Goal: Task Accomplishment & Management: Manage account settings

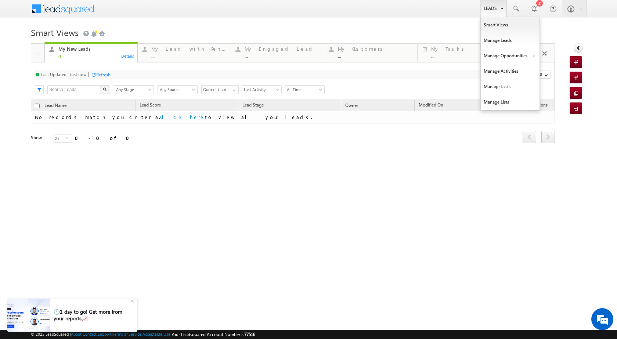
click at [497, 10] on link "Leads" at bounding box center [493, 8] width 26 height 17
drag, startPoint x: 530, startPoint y: 56, endPoint x: 543, endPoint y: 61, distance: 13.6
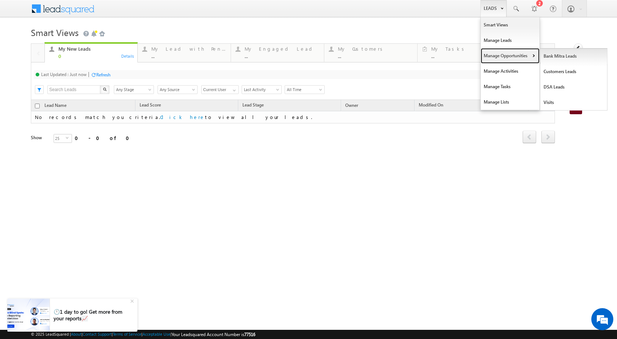
click at [531, 56] on link "Manage Opportunities" at bounding box center [510, 55] width 59 height 15
click at [562, 72] on link "Customers Leads" at bounding box center [573, 71] width 67 height 15
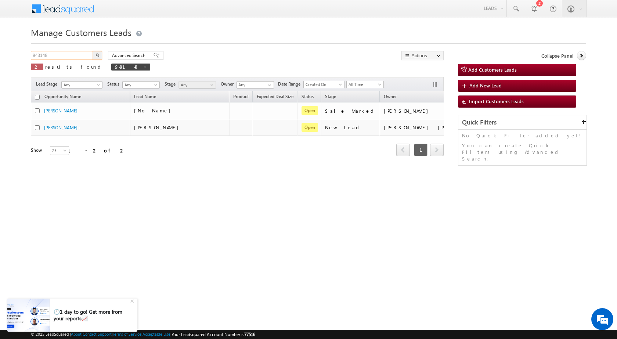
click at [72, 55] on input "943148" at bounding box center [62, 55] width 63 height 9
paste input "08039"
type input "908039"
click at [98, 54] on img "button" at bounding box center [97, 55] width 4 height 4
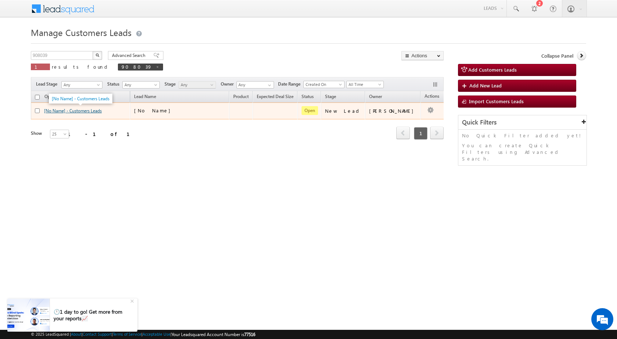
click at [82, 108] on link "[No Name] - Customers Leads" at bounding box center [73, 111] width 58 height 6
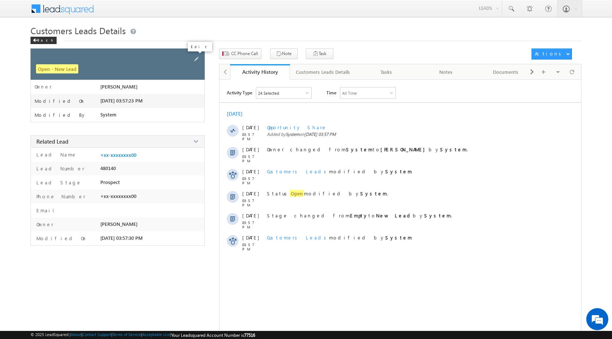
click at [195, 64] on link at bounding box center [196, 59] width 8 height 9
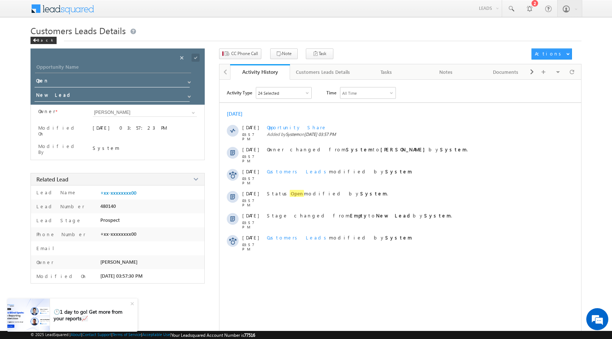
drag, startPoint x: 130, startPoint y: 62, endPoint x: 130, endPoint y: 68, distance: 6.2
click at [130, 64] on div "Opportunity Name * Opportunity Name * Status * Status * Open Won Lost *" at bounding box center [117, 76] width 174 height 56
click at [130, 68] on input "Opportunity Name" at bounding box center [113, 68] width 156 height 10
paste input "NIRBHAYARAJ SINGH"
type input "NIRBHAYARAJ SINGH"
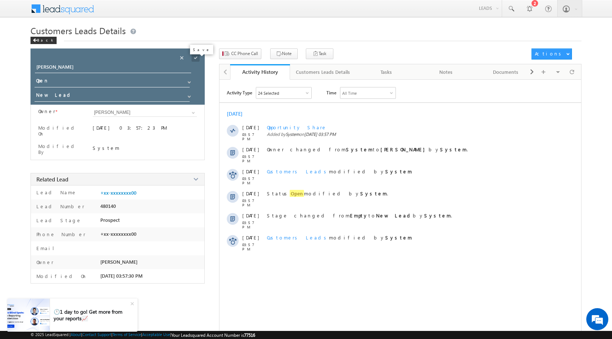
click at [195, 57] on span at bounding box center [195, 58] width 8 height 8
click at [252, 57] on button "CC Phone Call" at bounding box center [240, 53] width 42 height 11
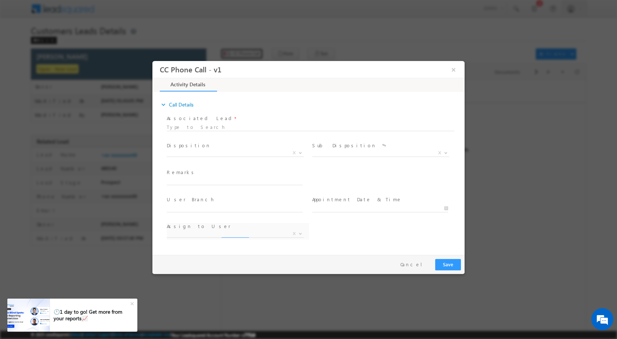
select select "akash.v@sgrlimited.in"
click at [298, 151] on b at bounding box center [300, 152] width 4 height 3
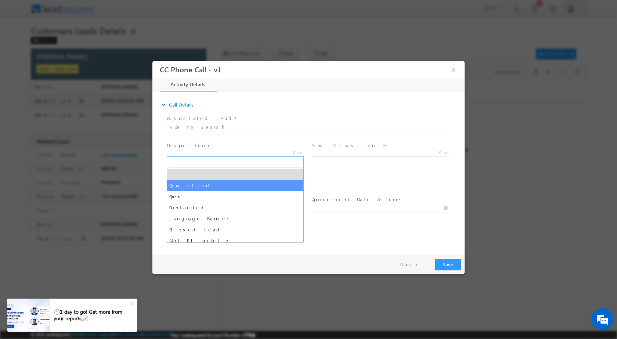
select select "Qualified"
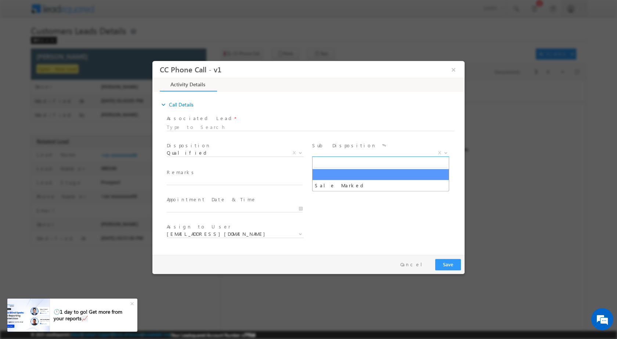
click at [443, 155] on span at bounding box center [444, 153] width 7 height 10
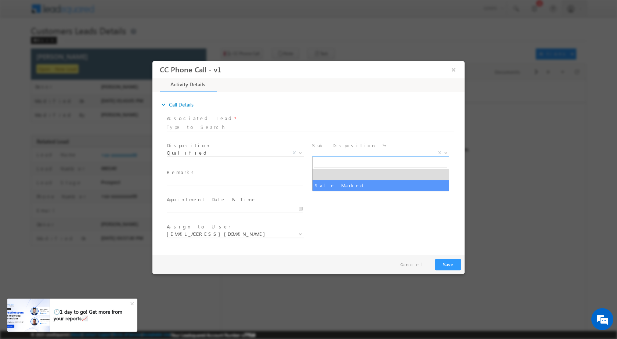
select select "Sale Marked"
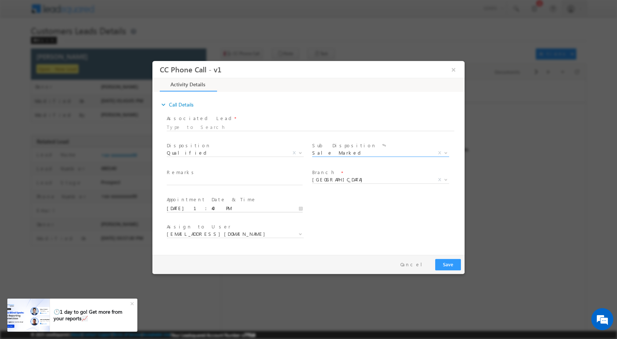
click at [299, 206] on input "09/29/2025 1:40 PM" at bounding box center [235, 208] width 136 height 7
type input "10/05/2025 1:40 PM"
click at [186, 199] on input "01" at bounding box center [182, 199] width 30 height 5
type input "11"
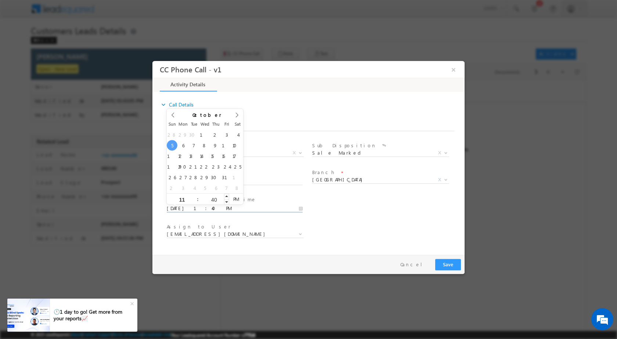
type input "10/05/2025 11:40 PM"
click at [214, 197] on input "40" at bounding box center [214, 199] width 30 height 5
type input "00"
type input "10/05/2025 11:00 AM"
click at [238, 199] on span "PM" at bounding box center [236, 198] width 14 height 11
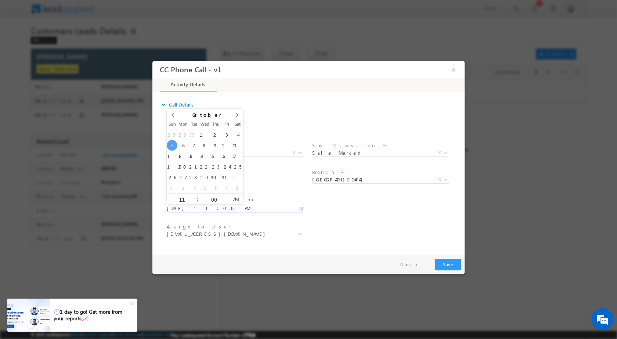
click at [357, 219] on div "User Branch * Appointment Date & Time * 10/05/2025 11:00 AM" at bounding box center [314, 207] width 299 height 27
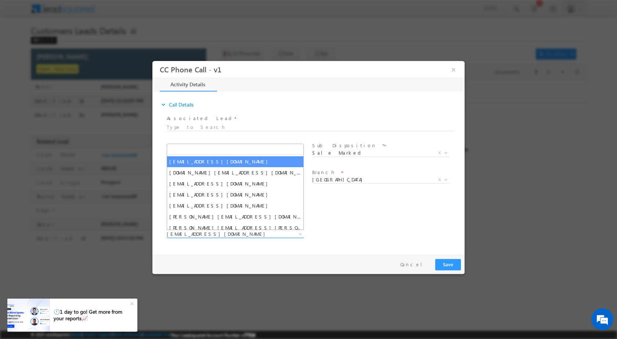
click at [301, 232] on b at bounding box center [300, 233] width 4 height 3
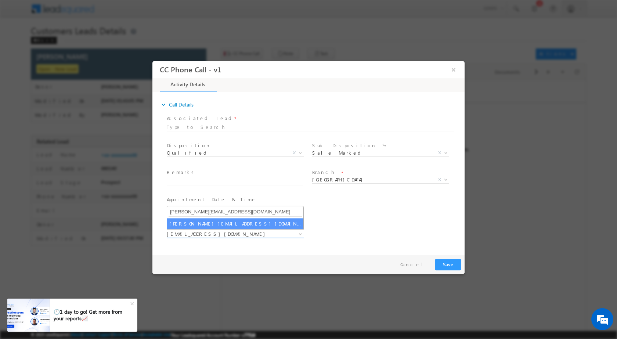
type input "shubham.kumar3@sgrlimited.in"
select select "shubham.kumar3@sgrlimited.in"
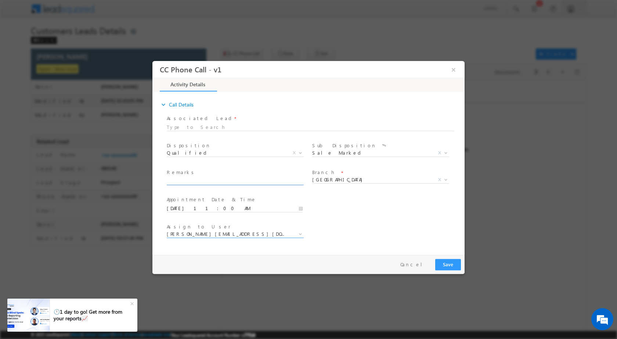
click at [193, 182] on input "text" at bounding box center [235, 180] width 136 height 7
paste input "29/09-Customer name is NIRBHAYARAJ SINGH Customer age is 41 yrs loan type is Co…"
type input "29/09-Customer name is NIRBHAYARAJ SINGH Customer age is 41 yrs loan type is Co…"
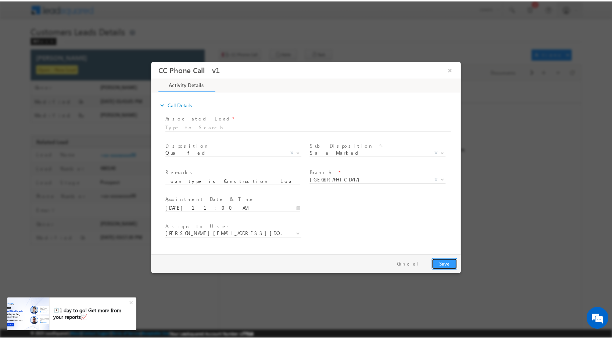
scroll to position [0, 0]
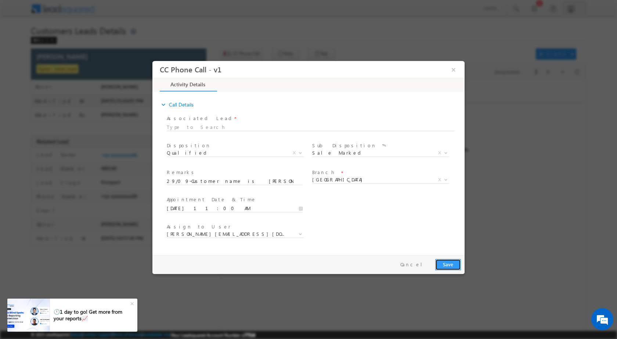
click at [446, 263] on button "Save" at bounding box center [448, 264] width 26 height 11
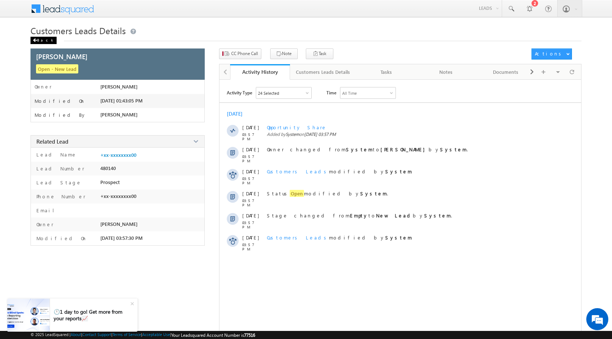
click at [35, 37] on div "Back" at bounding box center [43, 40] width 26 height 7
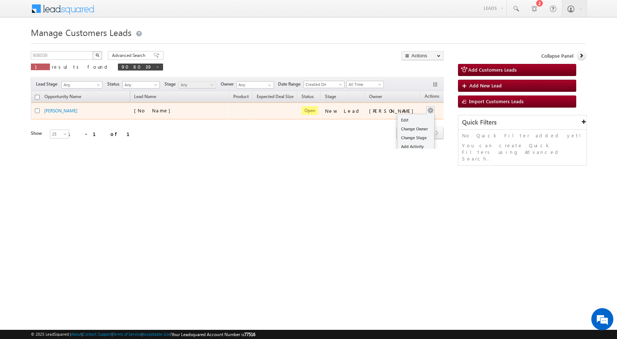
click at [424, 111] on td "Edit Change Owner Change Stage Add Activity Add Task Delete" at bounding box center [436, 110] width 30 height 17
click at [412, 117] on link "Edit" at bounding box center [415, 120] width 37 height 9
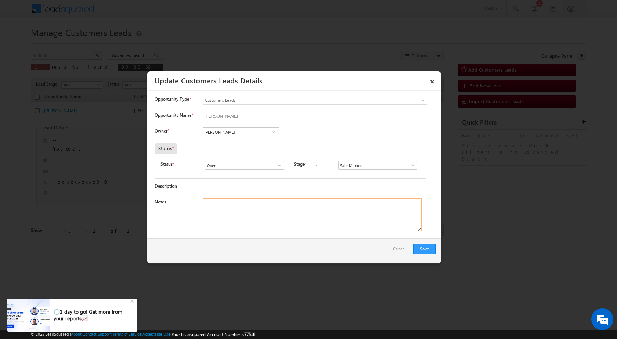
click at [273, 216] on textarea "Notes" at bounding box center [312, 214] width 219 height 33
paste textarea "29/09-Customer name is NIRBHAYARAJ SINGH Customer age is 41 yrs loan type is Co…"
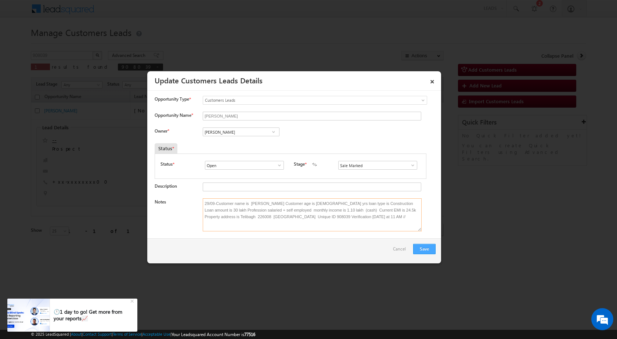
type textarea "29/09-Customer name is NIRBHAYARAJ SINGH Customer age is 41 yrs loan type is Co…"
click at [419, 248] on button "Save" at bounding box center [424, 249] width 22 height 10
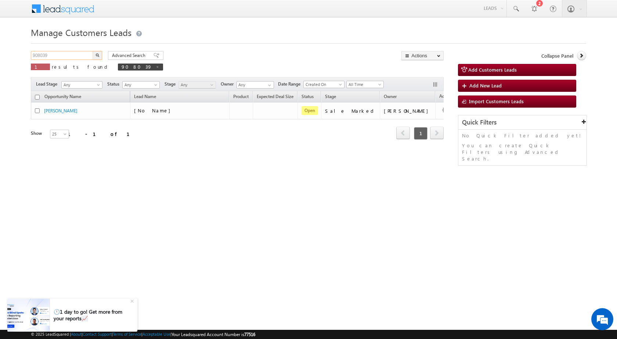
click at [76, 56] on input "908039" at bounding box center [62, 55] width 63 height 9
paste input "12702"
type input "912702"
click at [97, 55] on img "button" at bounding box center [97, 55] width 4 height 4
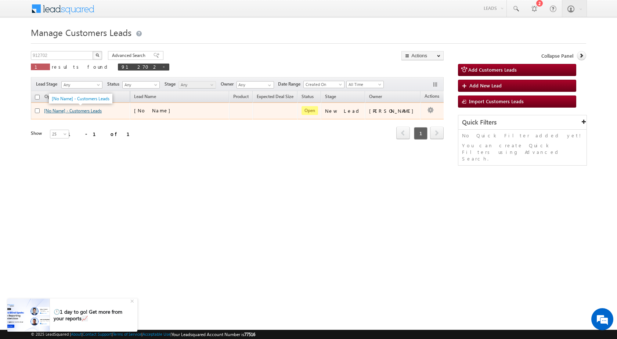
click at [97, 111] on link "[No Name] - Customers Leads" at bounding box center [73, 111] width 58 height 6
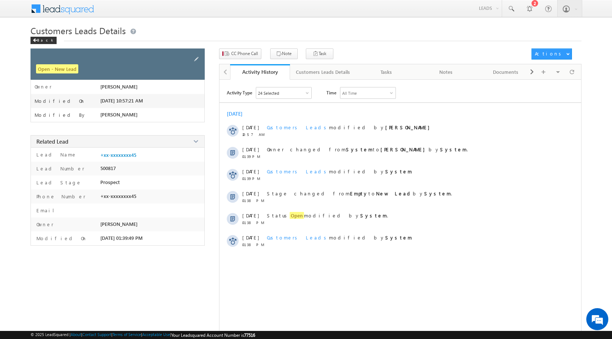
click at [199, 55] on div at bounding box center [196, 59] width 9 height 10
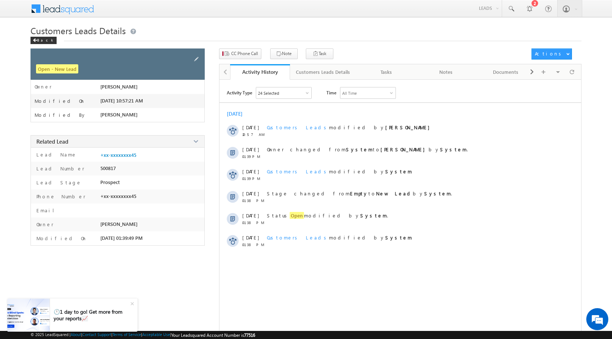
click at [201, 54] on div at bounding box center [196, 59] width 9 height 10
click at [198, 57] on span at bounding box center [196, 59] width 8 height 8
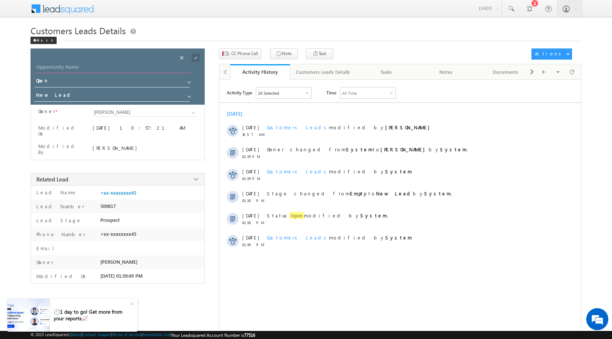
click at [117, 66] on input "Opportunity Name" at bounding box center [113, 68] width 156 height 10
paste input "[PERSON_NAME]"
type input "[PERSON_NAME]"
click at [198, 57] on span at bounding box center [195, 58] width 8 height 8
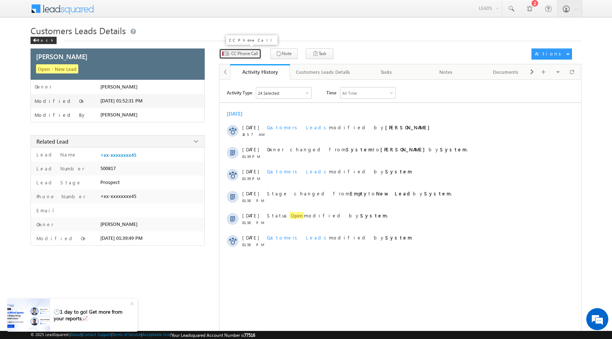
click at [240, 54] on span "CC Phone Call" at bounding box center [244, 53] width 27 height 7
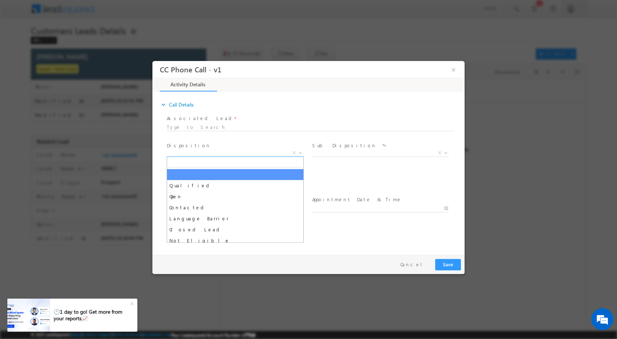
click at [299, 149] on span at bounding box center [299, 153] width 7 height 10
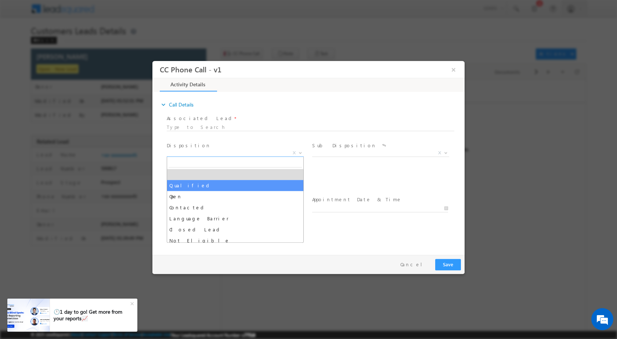
select select "Qualified"
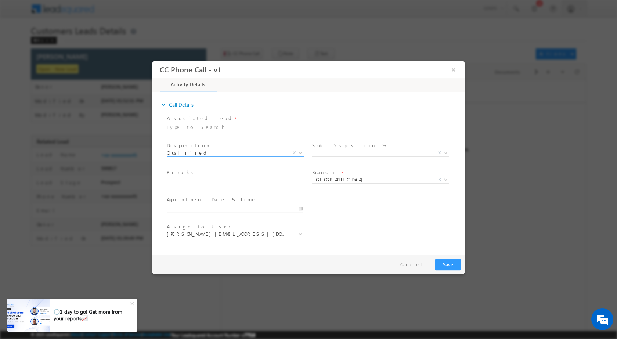
click at [450, 151] on div "Sale Marked X" at bounding box center [383, 153] width 143 height 8
click at [450, 152] on div "Sale Marked X" at bounding box center [383, 153] width 143 height 8
click at [448, 154] on span at bounding box center [444, 153] width 7 height 10
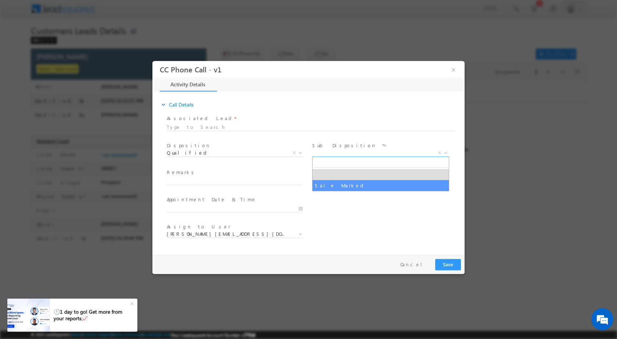
select select "Sale Marked"
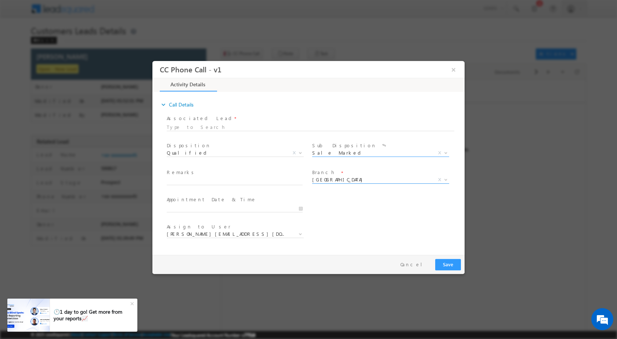
click at [445, 179] on b at bounding box center [446, 179] width 4 height 3
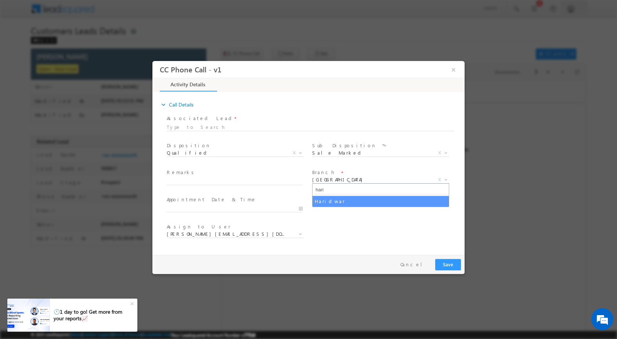
type input "hari"
select select "Haridwar"
type input "09/29/2025 1:50 PM"
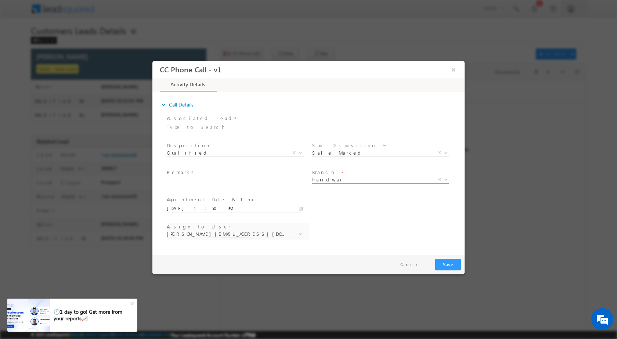
click at [301, 206] on input "09/29/2025 1:50 PM" at bounding box center [235, 208] width 136 height 7
select select "abhinav.punia1@sgrlimited.in"
type input "09/30/2025 1:50 PM"
type input "12"
type input "09/30/2025 12:50 PM"
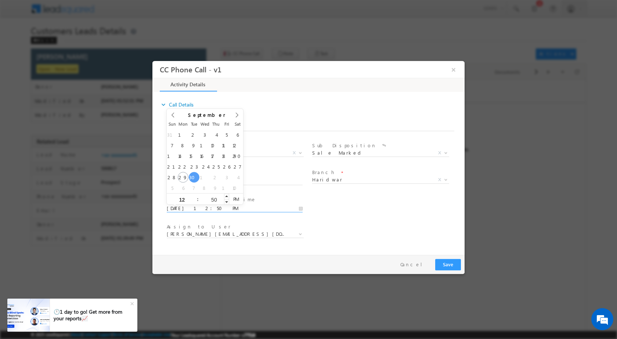
click at [214, 201] on input "50" at bounding box center [214, 199] width 30 height 5
type input "00"
type input "09/30/2025 12:00 PM"
click at [365, 227] on div "Assign to User * abhinav.punia1@sgrlimited.in abhishek.sharma1@sgrlimited.in am…" at bounding box center [314, 234] width 299 height 27
click at [298, 238] on span at bounding box center [299, 234] width 7 height 10
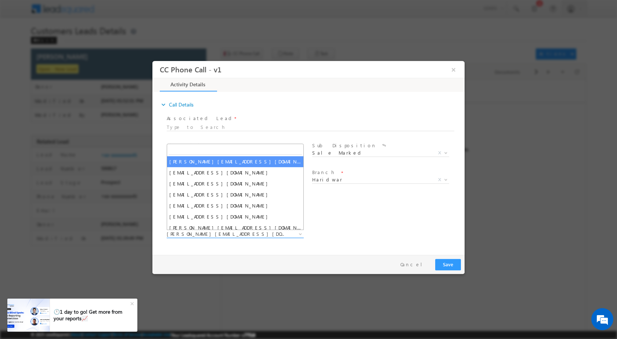
click at [298, 234] on b at bounding box center [300, 233] width 4 height 3
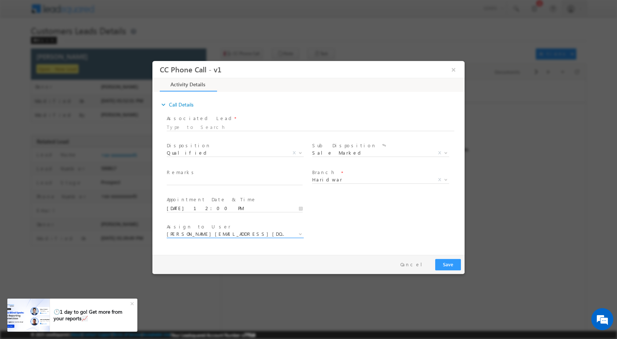
click at [298, 234] on b at bounding box center [300, 233] width 4 height 3
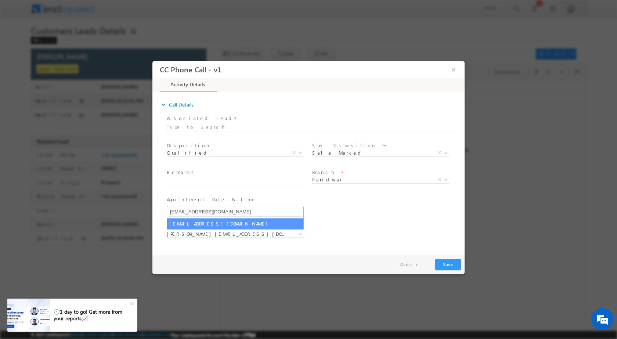
type input "amit.kumar6@sgrlimited.in"
select select "amit.kumar6@sgrlimited.in"
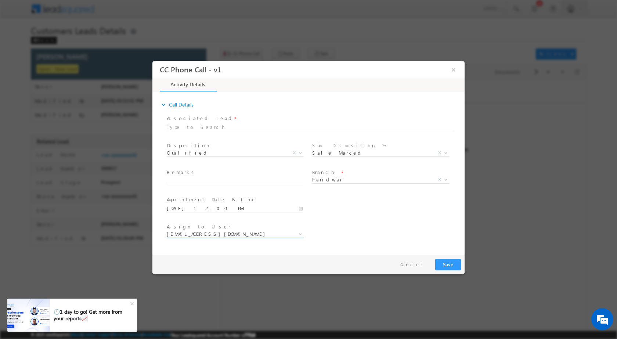
click at [179, 177] on div "Remarks *" at bounding box center [238, 177] width 143 height 17
click at [180, 181] on input "text" at bounding box center [235, 180] width 136 height 7
paste input "29/09-Customer name is MOMIN ANSARI customer age is 52 yrs loan type is Constru…"
type input "29/09-Customer name is MOMIN ANSARI customer age is 52 yrs loan type is Constru…"
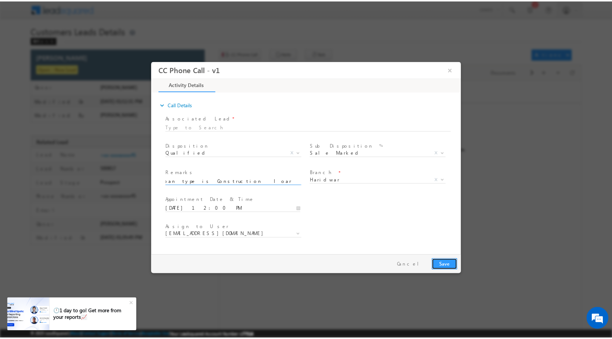
scroll to position [0, 0]
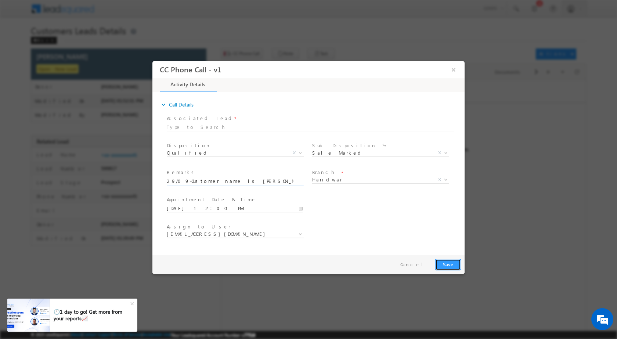
click at [440, 264] on button "Save" at bounding box center [448, 264] width 26 height 11
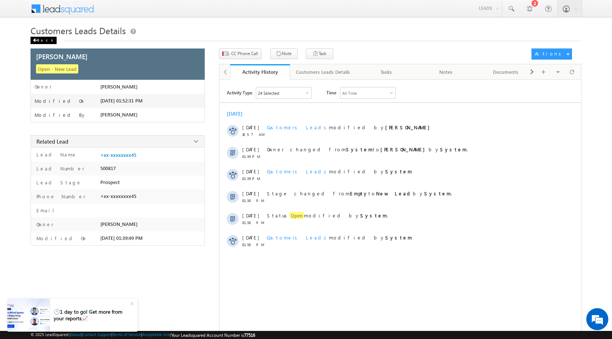
click at [34, 38] on div "Back" at bounding box center [43, 40] width 26 height 7
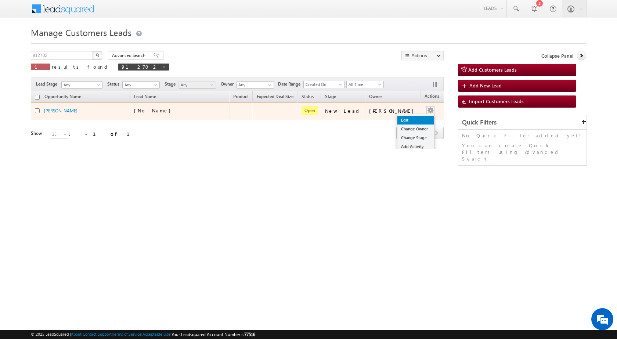
click at [402, 119] on link "Edit" at bounding box center [415, 120] width 37 height 9
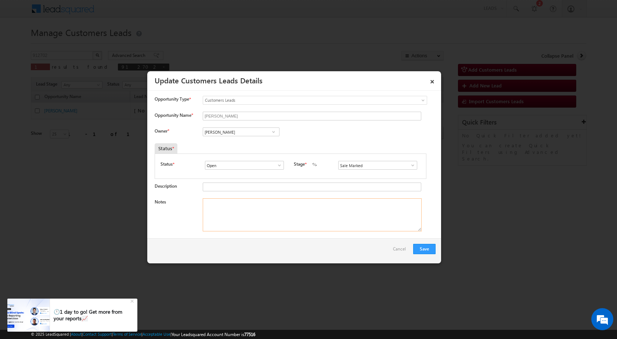
click at [261, 211] on textarea "Notes" at bounding box center [312, 214] width 219 height 33
paste textarea "29/09-Customer name is [PERSON_NAME] customer age is [DEMOGRAPHIC_DATA] yrs loa…"
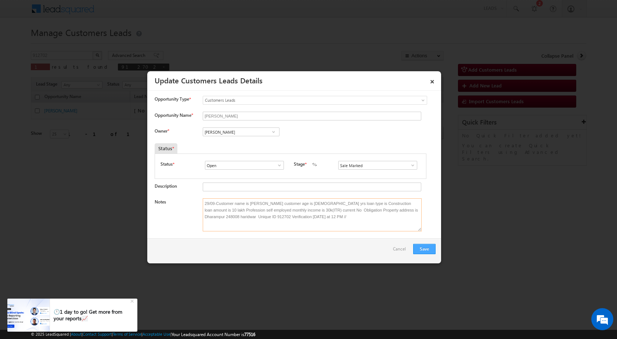
type textarea "29/09-Customer name is [PERSON_NAME] customer age is [DEMOGRAPHIC_DATA] yrs loa…"
click at [428, 246] on button "Save" at bounding box center [424, 249] width 22 height 10
